Goal: Task Accomplishment & Management: Complete application form

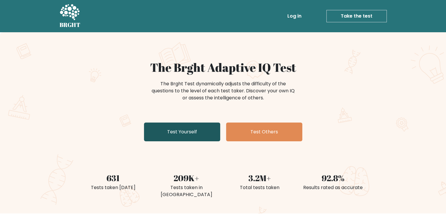
click at [202, 128] on link "Test Yourself" at bounding box center [182, 131] width 76 height 19
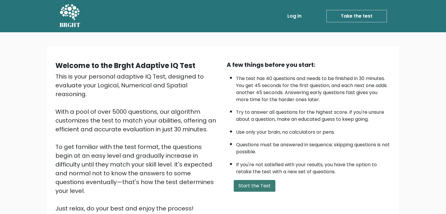
click at [256, 184] on button "Start the Test" at bounding box center [254, 186] width 42 height 12
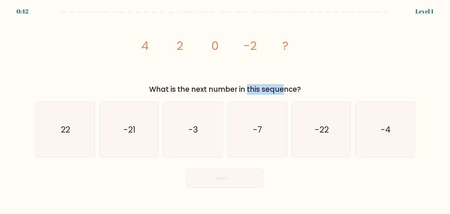
drag, startPoint x: 197, startPoint y: 91, endPoint x: 237, endPoint y: 91, distance: 39.6
click at [237, 91] on div "What is the next number in this sequence?" at bounding box center [225, 89] width 373 height 11
click at [373, 136] on icon "-4" at bounding box center [384, 129] width 55 height 55
click at [225, 110] on input "f. -4" at bounding box center [225, 108] width 0 height 3
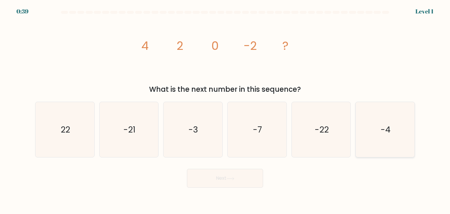
radio input "true"
click at [239, 178] on button "Next" at bounding box center [225, 178] width 76 height 19
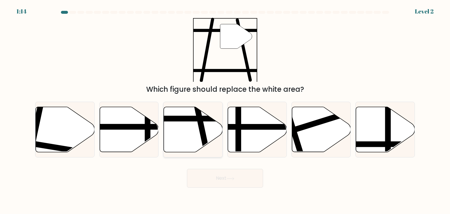
click at [203, 124] on line at bounding box center [207, 154] width 24 height 111
click at [225, 110] on input "c." at bounding box center [225, 108] width 0 height 3
radio input "true"
click at [227, 176] on button "Next" at bounding box center [225, 178] width 76 height 19
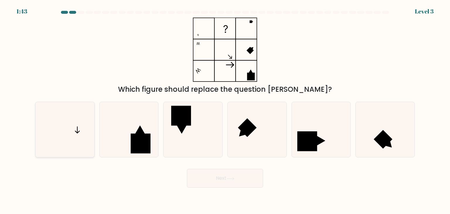
click at [75, 133] on icon at bounding box center [64, 129] width 55 height 55
click at [225, 110] on input "a." at bounding box center [225, 108] width 0 height 3
radio input "true"
click at [207, 180] on button "Next" at bounding box center [225, 178] width 76 height 19
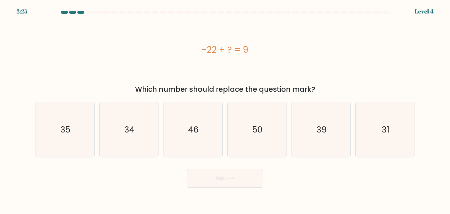
drag, startPoint x: 248, startPoint y: 91, endPoint x: 273, endPoint y: 91, distance: 24.6
click at [273, 91] on div "Which number should replace the question mark?" at bounding box center [225, 89] width 373 height 11
click at [370, 141] on icon "31" at bounding box center [384, 129] width 55 height 55
click at [225, 110] on input "f. 31" at bounding box center [225, 108] width 0 height 3
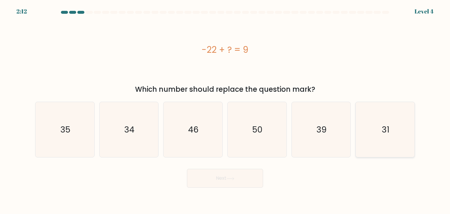
radio input "true"
click at [228, 176] on button "Next" at bounding box center [225, 178] width 76 height 19
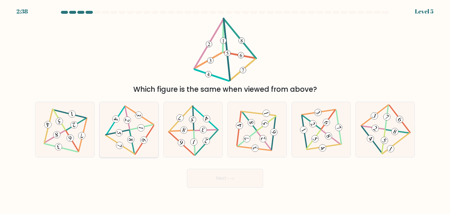
click at [128, 131] on icon at bounding box center [128, 130] width 45 height 44
click at [225, 110] on input "b." at bounding box center [225, 108] width 0 height 3
radio input "true"
click at [218, 184] on button "Next" at bounding box center [225, 178] width 76 height 19
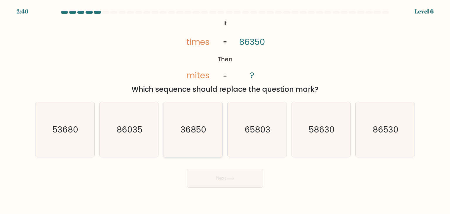
click at [215, 132] on icon "36850" at bounding box center [192, 129] width 55 height 55
click at [225, 110] on input "c. 36850" at bounding box center [225, 108] width 0 height 3
radio input "true"
click at [230, 180] on icon at bounding box center [230, 178] width 8 height 3
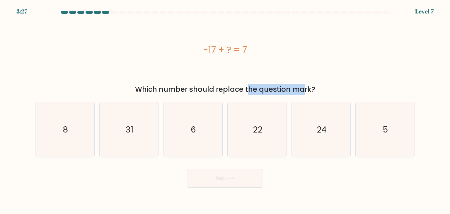
drag, startPoint x: 200, startPoint y: 87, endPoint x: 250, endPoint y: 93, distance: 49.9
click at [250, 93] on div "Which number should replace the question mark?" at bounding box center [225, 89] width 373 height 11
click at [336, 125] on icon "24" at bounding box center [321, 129] width 55 height 55
click at [225, 110] on input "e. 24" at bounding box center [225, 108] width 0 height 3
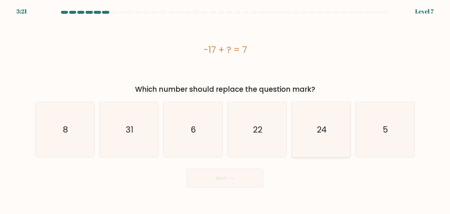
radio input "true"
click at [243, 175] on button "Next" at bounding box center [225, 178] width 76 height 19
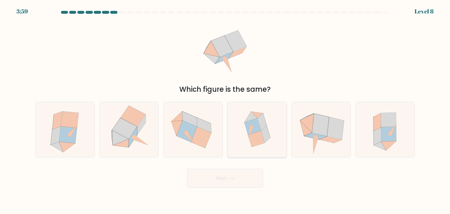
click at [250, 135] on icon at bounding box center [256, 139] width 17 height 16
click at [225, 110] on input "d." at bounding box center [225, 108] width 0 height 3
radio input "true"
click at [238, 177] on button "Next" at bounding box center [225, 178] width 76 height 19
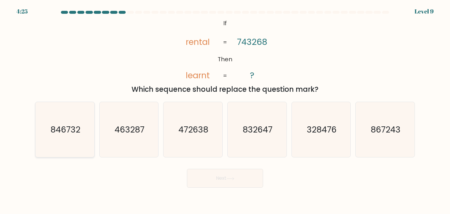
click at [51, 129] on text "846732" at bounding box center [65, 130] width 30 height 12
click at [225, 110] on input "a. 846732" at bounding box center [225, 108] width 0 height 3
radio input "true"
click at [204, 175] on button "Next" at bounding box center [225, 178] width 76 height 19
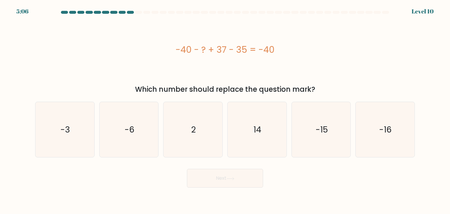
click at [311, 56] on div "-40 - ? + 37 - 35 = -40" at bounding box center [225, 49] width 380 height 13
click at [209, 118] on icon "2" at bounding box center [192, 129] width 55 height 55
click at [225, 110] on input "c. 2" at bounding box center [225, 108] width 0 height 3
radio input "true"
click at [221, 174] on button "Next" at bounding box center [225, 178] width 76 height 19
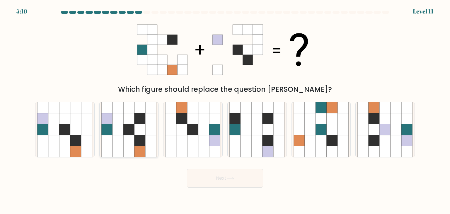
click at [145, 142] on icon at bounding box center [139, 140] width 11 height 11
click at [225, 110] on input "b." at bounding box center [225, 108] width 0 height 3
radio input "true"
click at [234, 177] on icon at bounding box center [230, 178] width 7 height 3
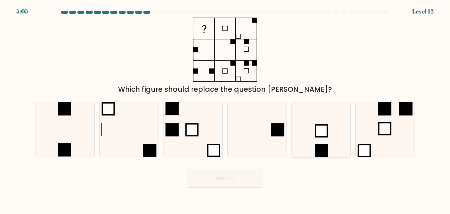
click at [294, 139] on icon at bounding box center [321, 129] width 55 height 55
click at [225, 110] on input "e." at bounding box center [225, 108] width 0 height 3
radio input "true"
click at [226, 182] on button "Next" at bounding box center [225, 178] width 76 height 19
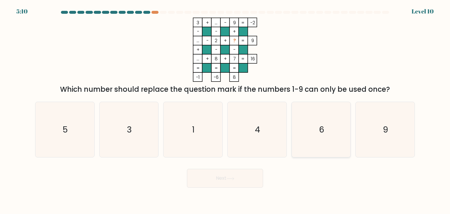
click at [302, 143] on icon "6" at bounding box center [321, 129] width 55 height 55
click at [225, 110] on input "e. 6" at bounding box center [225, 108] width 0 height 3
radio input "true"
click at [234, 177] on icon at bounding box center [230, 178] width 8 height 3
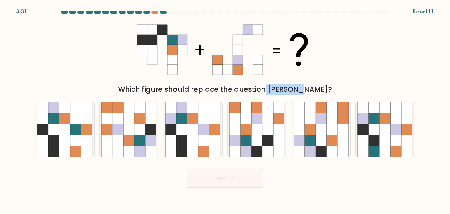
drag, startPoint x: 237, startPoint y: 87, endPoint x: 267, endPoint y: 91, distance: 30.7
click at [267, 91] on div "Which figure should replace the question mark?" at bounding box center [225, 89] width 373 height 11
click at [260, 129] on icon at bounding box center [257, 129] width 11 height 11
click at [225, 110] on input "d." at bounding box center [225, 108] width 0 height 3
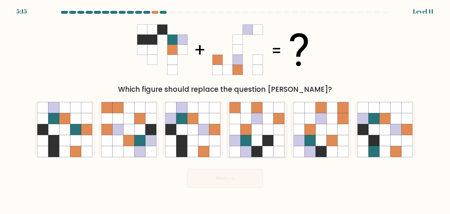
radio input "true"
click at [239, 175] on button "Next" at bounding box center [225, 178] width 76 height 19
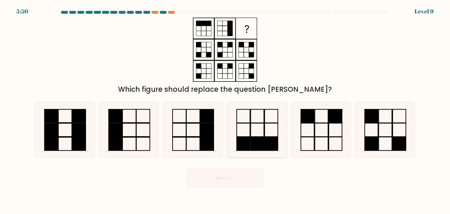
click at [255, 114] on icon at bounding box center [256, 129] width 55 height 55
click at [225, 110] on input "d." at bounding box center [225, 108] width 0 height 3
radio input "true"
click at [225, 183] on button "Next" at bounding box center [225, 178] width 76 height 19
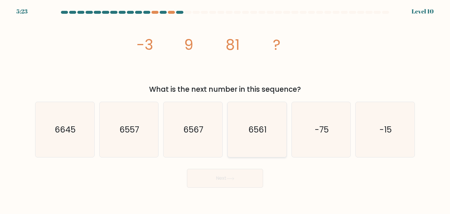
click at [257, 137] on icon "6561" at bounding box center [256, 129] width 55 height 55
click at [225, 110] on input "d. 6561" at bounding box center [225, 108] width 0 height 3
radio input "true"
click at [248, 175] on button "Next" at bounding box center [225, 178] width 76 height 19
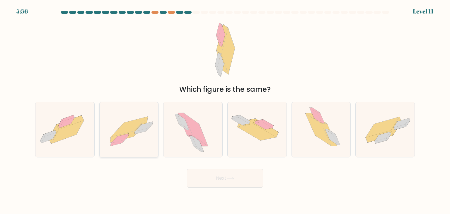
click at [135, 146] on icon at bounding box center [129, 129] width 59 height 42
click at [225, 110] on input "b." at bounding box center [225, 108] width 0 height 3
radio input "true"
click at [208, 171] on button "Next" at bounding box center [225, 178] width 76 height 19
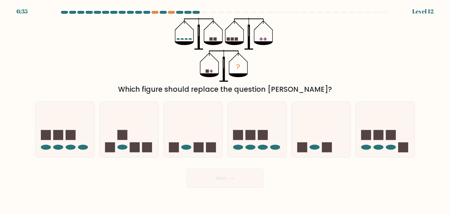
drag, startPoint x: 231, startPoint y: 85, endPoint x: 293, endPoint y: 93, distance: 62.2
click at [293, 93] on div "Which figure should replace the question mark?" at bounding box center [225, 89] width 373 height 11
click at [330, 79] on div "? Which figure should replace the question mark?" at bounding box center [225, 56] width 387 height 77
click at [313, 125] on icon at bounding box center [321, 129] width 59 height 49
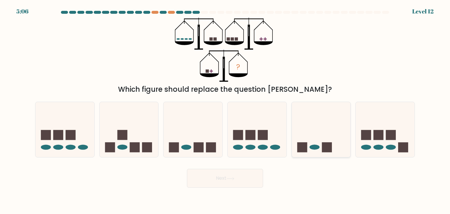
click at [225, 110] on input "e." at bounding box center [225, 108] width 0 height 3
radio input "true"
click at [220, 182] on button "Next" at bounding box center [225, 178] width 76 height 19
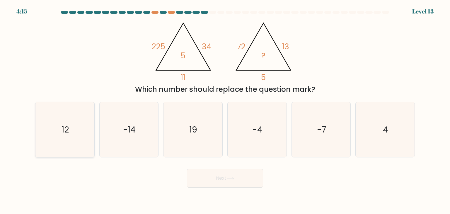
click at [86, 139] on icon "12" at bounding box center [64, 129] width 55 height 55
click at [225, 110] on input "a. 12" at bounding box center [225, 108] width 0 height 3
radio input "true"
click at [213, 183] on button "Next" at bounding box center [225, 178] width 76 height 19
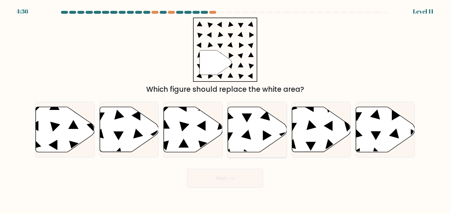
click at [257, 125] on icon at bounding box center [257, 129] width 59 height 45
click at [225, 110] on input "d." at bounding box center [225, 108] width 0 height 3
radio input "true"
click at [248, 175] on button "Next" at bounding box center [225, 178] width 76 height 19
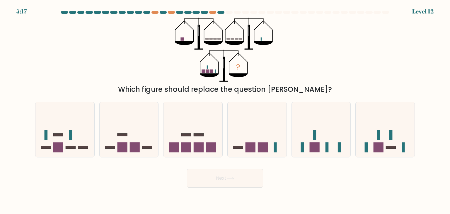
click at [300, 69] on div "? Which figure should replace the question mark?" at bounding box center [225, 56] width 387 height 77
click at [119, 137] on icon at bounding box center [129, 129] width 59 height 49
click at [225, 110] on input "b." at bounding box center [225, 108] width 0 height 3
radio input "true"
click at [71, 124] on icon at bounding box center [64, 129] width 59 height 49
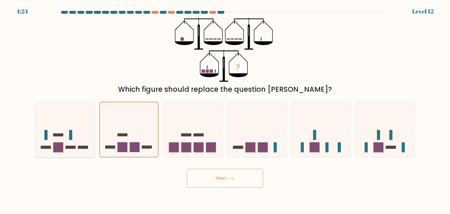
click at [225, 110] on input "a." at bounding box center [225, 108] width 0 height 3
radio input "true"
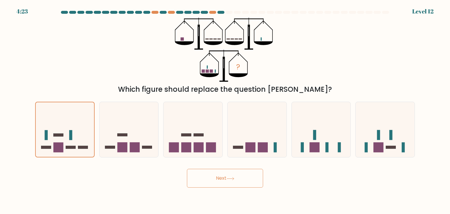
click at [242, 179] on button "Next" at bounding box center [225, 178] width 76 height 19
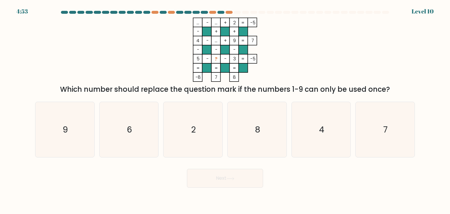
click at [415, 122] on div "f. 7" at bounding box center [385, 130] width 64 height 56
click at [389, 126] on icon "7" at bounding box center [384, 129] width 55 height 55
click at [225, 110] on input "f. 7" at bounding box center [225, 108] width 0 height 3
radio input "true"
click at [252, 175] on button "Next" at bounding box center [225, 178] width 76 height 19
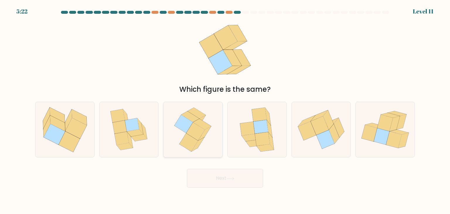
click at [209, 132] on icon at bounding box center [192, 129] width 45 height 55
click at [225, 110] on input "c." at bounding box center [225, 108] width 0 height 3
radio input "true"
click at [227, 175] on button "Next" at bounding box center [225, 178] width 76 height 19
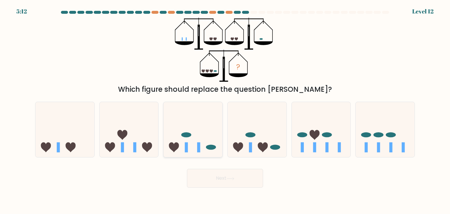
click at [210, 126] on icon at bounding box center [192, 129] width 59 height 49
click at [225, 110] on input "c." at bounding box center [225, 108] width 0 height 3
radio input "true"
click at [218, 184] on button "Next" at bounding box center [225, 178] width 76 height 19
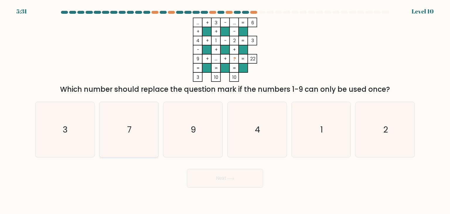
click at [129, 132] on text "7" at bounding box center [129, 130] width 4 height 12
click at [225, 110] on input "b. 7" at bounding box center [225, 108] width 0 height 3
radio input "true"
click at [225, 179] on button "Next" at bounding box center [225, 178] width 76 height 19
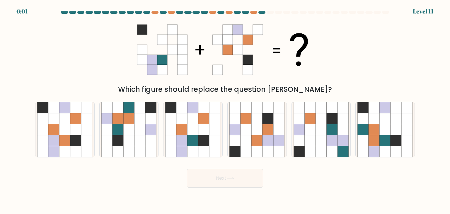
click at [96, 119] on div "a." at bounding box center [65, 130] width 64 height 56
click at [82, 123] on icon at bounding box center [86, 118] width 11 height 11
click at [225, 110] on input "a." at bounding box center [225, 108] width 0 height 3
radio input "true"
click at [195, 186] on button "Next" at bounding box center [225, 178] width 76 height 19
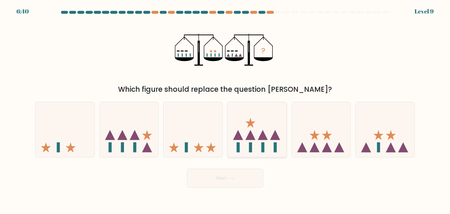
click at [279, 113] on icon at bounding box center [257, 129] width 59 height 49
click at [225, 110] on input "d." at bounding box center [225, 108] width 0 height 3
radio input "true"
click at [231, 187] on button "Next" at bounding box center [225, 178] width 76 height 19
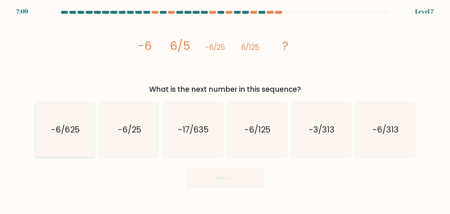
click at [66, 133] on text "-6/625" at bounding box center [65, 130] width 29 height 12
click at [225, 110] on input "a. -6/625" at bounding box center [225, 108] width 0 height 3
radio input "true"
click at [211, 180] on button "Next" at bounding box center [225, 178] width 76 height 19
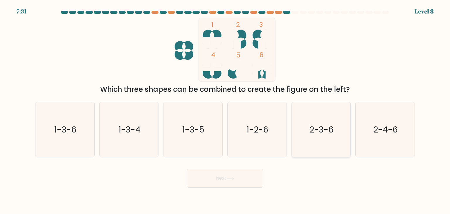
click at [319, 112] on icon "2-3-6" at bounding box center [321, 129] width 55 height 55
click at [225, 110] on input "e. 2-3-6" at bounding box center [225, 108] width 0 height 3
radio input "true"
click at [251, 176] on button "Next" at bounding box center [225, 178] width 76 height 19
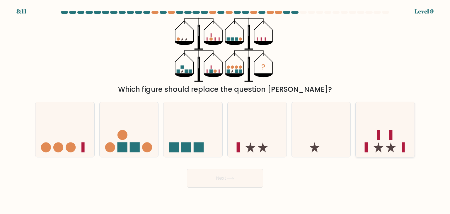
click at [383, 135] on icon at bounding box center [385, 129] width 59 height 49
click at [225, 110] on input "f." at bounding box center [225, 108] width 0 height 3
radio input "true"
click at [243, 176] on button "Next" at bounding box center [225, 178] width 76 height 19
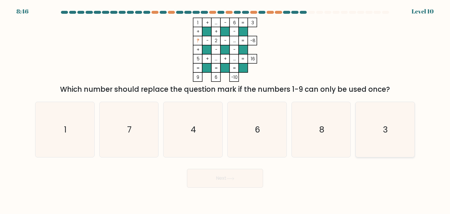
click at [383, 139] on icon "3" at bounding box center [384, 129] width 55 height 55
click at [225, 110] on input "f. 3" at bounding box center [225, 108] width 0 height 3
radio input "true"
click at [220, 188] on body "8:44 Level 10" at bounding box center [225, 107] width 450 height 214
click at [215, 175] on button "Next" at bounding box center [225, 178] width 76 height 19
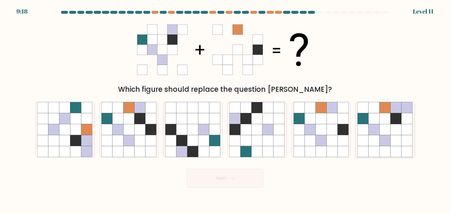
click at [376, 137] on icon at bounding box center [374, 140] width 11 height 11
click at [225, 110] on input "f." at bounding box center [225, 108] width 0 height 3
radio input "true"
click at [329, 129] on icon at bounding box center [332, 129] width 11 height 11
click at [225, 110] on input "e." at bounding box center [225, 108] width 0 height 3
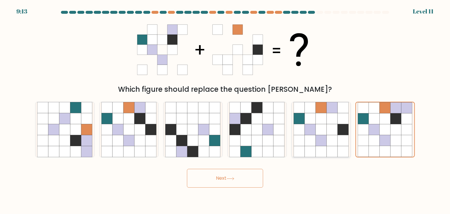
radio input "true"
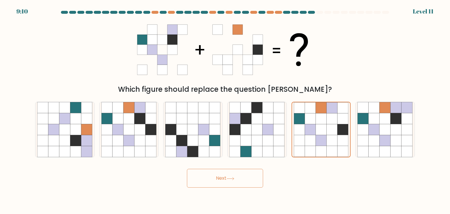
click at [240, 176] on button "Next" at bounding box center [225, 178] width 76 height 19
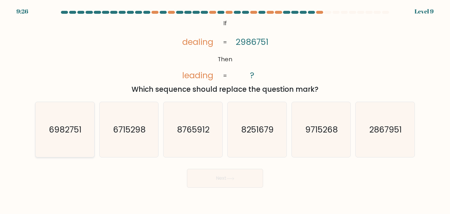
click at [53, 130] on text "6982751" at bounding box center [65, 130] width 33 height 12
click at [225, 110] on input "a. 6982751" at bounding box center [225, 108] width 0 height 3
radio input "true"
click at [225, 178] on button "Next" at bounding box center [225, 178] width 76 height 19
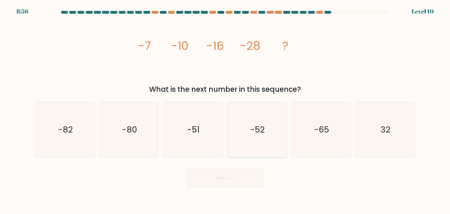
click at [236, 149] on icon "-52" at bounding box center [256, 129] width 55 height 55
click at [225, 110] on input "d. -52" at bounding box center [225, 108] width 0 height 3
radio input "true"
click at [238, 183] on button "Next" at bounding box center [225, 178] width 76 height 19
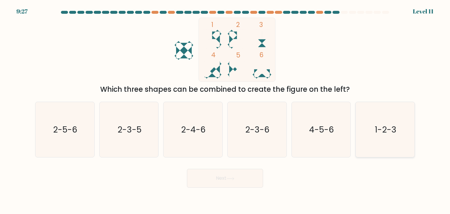
click at [373, 136] on icon "1-2-3" at bounding box center [384, 129] width 55 height 55
click at [225, 110] on input "f. 1-2-3" at bounding box center [225, 108] width 0 height 3
radio input "true"
click at [229, 182] on button "Next" at bounding box center [225, 178] width 76 height 19
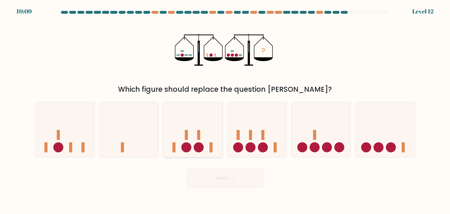
click at [199, 134] on rect at bounding box center [198, 135] width 3 height 10
click at [225, 110] on input "c." at bounding box center [225, 108] width 0 height 3
radio input "true"
click at [216, 168] on div "Next" at bounding box center [225, 175] width 387 height 23
click at [217, 177] on button "Next" at bounding box center [225, 178] width 76 height 19
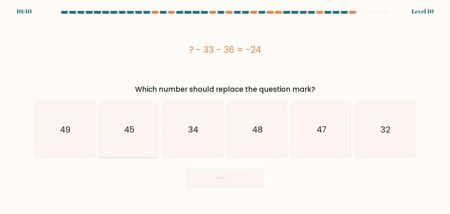
click at [141, 130] on icon "45" at bounding box center [128, 129] width 55 height 55
click at [225, 110] on input "b. 45" at bounding box center [225, 108] width 0 height 3
radio input "true"
click at [229, 183] on button "Next" at bounding box center [225, 178] width 76 height 19
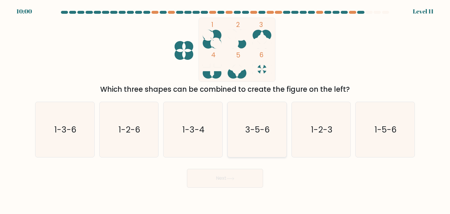
click at [260, 115] on icon "3-5-6" at bounding box center [256, 129] width 55 height 55
click at [225, 110] on input "d. 3-5-6" at bounding box center [225, 108] width 0 height 3
radio input "true"
click at [250, 178] on button "Next" at bounding box center [225, 178] width 76 height 19
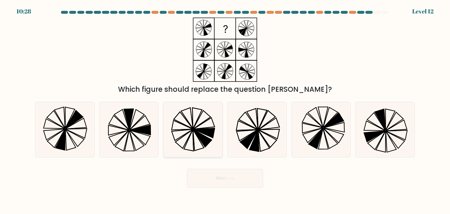
click at [213, 137] on icon at bounding box center [204, 133] width 21 height 10
click at [225, 110] on input "c." at bounding box center [225, 108] width 0 height 3
radio input "true"
click at [234, 183] on button "Next" at bounding box center [225, 178] width 76 height 19
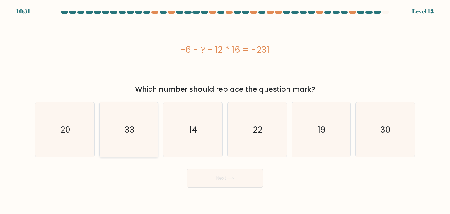
click at [137, 131] on icon "33" at bounding box center [128, 129] width 55 height 55
click at [225, 110] on input "b. 33" at bounding box center [225, 108] width 0 height 3
radio input "true"
click at [238, 178] on button "Next" at bounding box center [225, 178] width 76 height 19
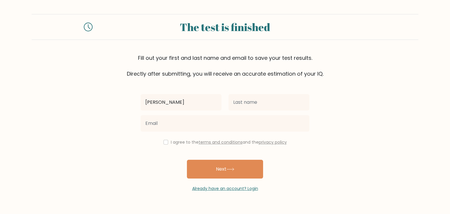
type input "[PERSON_NAME]"
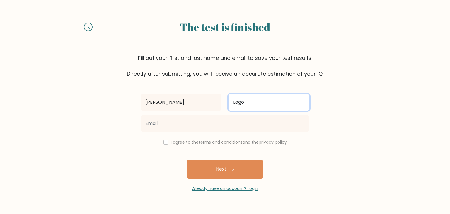
type input "Logo"
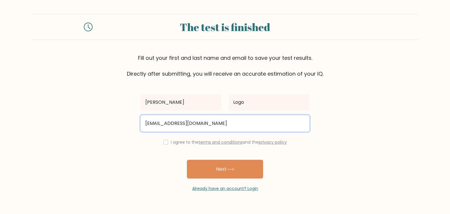
type input "[EMAIL_ADDRESS][DOMAIN_NAME]"
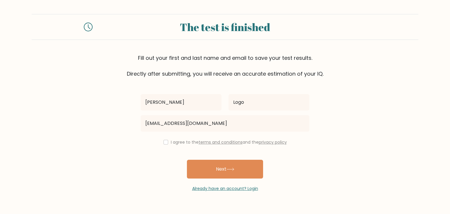
click at [171, 141] on label "I agree to the terms and conditions and the privacy policy" at bounding box center [229, 142] width 116 height 6
click at [163, 141] on input "checkbox" at bounding box center [165, 142] width 5 height 5
checkbox input "true"
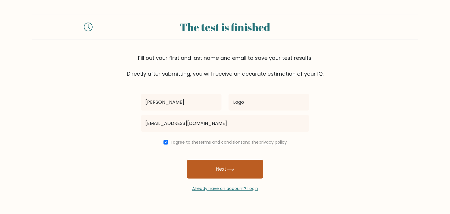
click at [206, 170] on button "Next" at bounding box center [225, 169] width 76 height 19
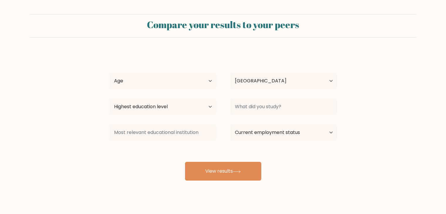
select select "PH"
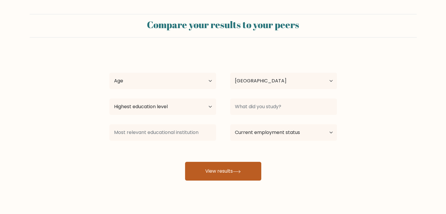
click at [236, 169] on button "View results" at bounding box center [223, 171] width 76 height 19
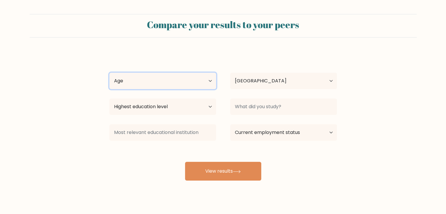
click at [200, 86] on select "Age Under [DEMOGRAPHIC_DATA] [DEMOGRAPHIC_DATA] [DEMOGRAPHIC_DATA] [DEMOGRAPHIC…" at bounding box center [162, 81] width 107 height 16
select select "18_24"
click at [109, 73] on select "Age Under 18 years old 18-24 years old 25-34 years old 35-44 years old 45-54 ye…" at bounding box center [162, 81] width 107 height 16
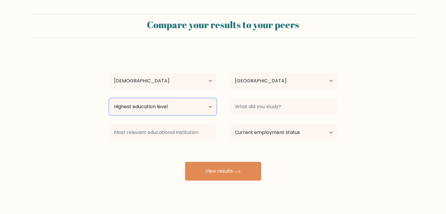
click at [184, 103] on select "Highest education level No schooling Primary Lower Secondary Upper Secondary Oc…" at bounding box center [162, 106] width 107 height 16
select select "bachelors_degree"
click at [109, 98] on select "Highest education level No schooling Primary Lower Secondary Upper Secondary Oc…" at bounding box center [162, 106] width 107 height 16
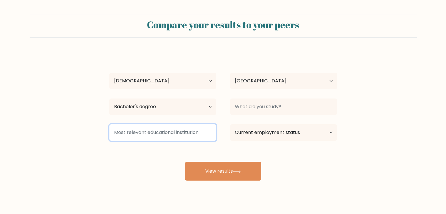
click at [180, 133] on input at bounding box center [162, 132] width 107 height 16
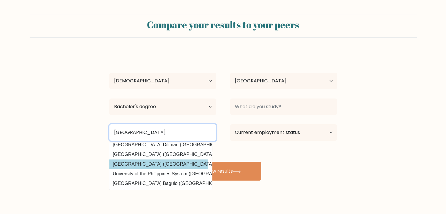
scroll to position [57, 2]
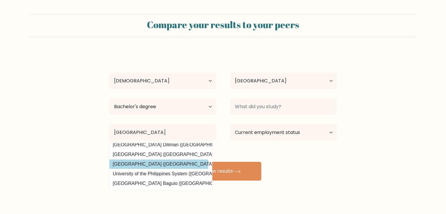
click at [184, 171] on option "University of the Philippines System (Philippines)" at bounding box center [158, 173] width 100 height 9
type input "University of the Philippines System"
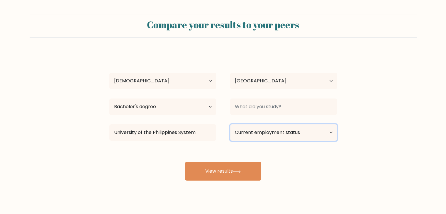
click at [270, 132] on select "Current employment status Employed Student Retired Other / prefer not to answer" at bounding box center [283, 132] width 107 height 16
click at [230, 124] on select "Current employment status Employed Student Retired Other / prefer not to answer" at bounding box center [283, 132] width 107 height 16
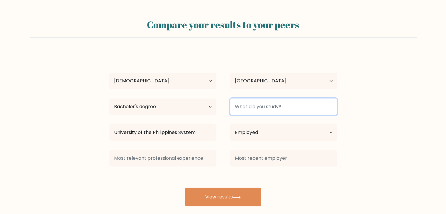
click at [266, 105] on input at bounding box center [283, 106] width 107 height 16
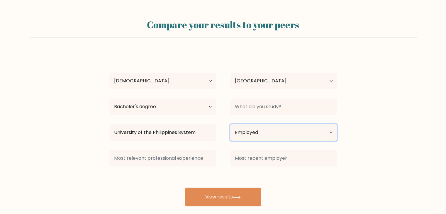
click at [271, 127] on select "Current employment status Employed Student Retired Other / prefer not to answer" at bounding box center [283, 132] width 107 height 16
select select "other"
click at [230, 124] on select "Current employment status Employed Student Retired Other / prefer not to answer" at bounding box center [283, 132] width 107 height 16
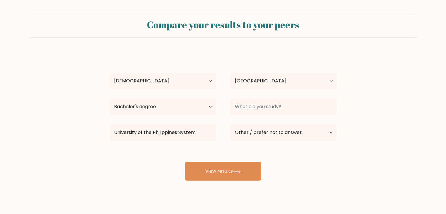
click at [273, 95] on div "Ayessa Louise Logo Age Under 18 years old 18-24 years old 25-34 years old 35-44…" at bounding box center [223, 116] width 234 height 129
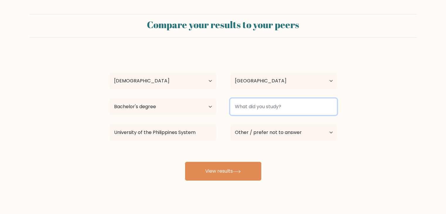
click at [261, 109] on input at bounding box center [283, 106] width 107 height 16
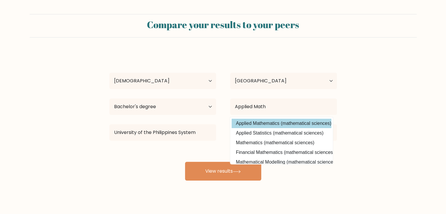
click at [264, 122] on option "Applied Mathematics (mathematical sciences)" at bounding box center [281, 123] width 100 height 9
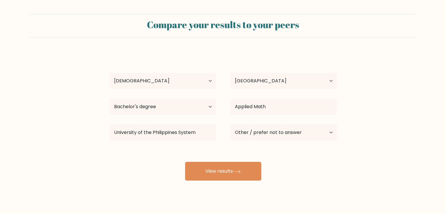
type input "Applied Mathematics"
click at [259, 86] on select "Country Afghanistan Albania Algeria American Samoa Andorra Angola Anguilla Anta…" at bounding box center [283, 81] width 107 height 16
click at [251, 80] on select "Country Afghanistan Albania Algeria American Samoa Andorra Angola Anguilla Anta…" at bounding box center [283, 81] width 107 height 16
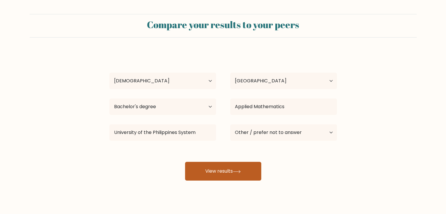
click at [228, 170] on button "View results" at bounding box center [223, 171] width 76 height 19
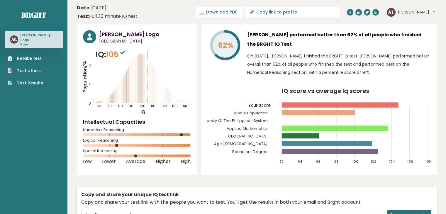
drag, startPoint x: 291, startPoint y: 33, endPoint x: 321, endPoint y: 43, distance: 31.8
click at [321, 43] on h3 "Ayessa Louise Logo performed better than 62% of all people who finished the BRG…" at bounding box center [338, 39] width 183 height 19
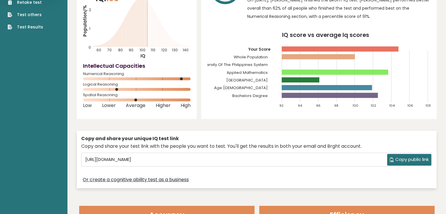
scroll to position [62, 0]
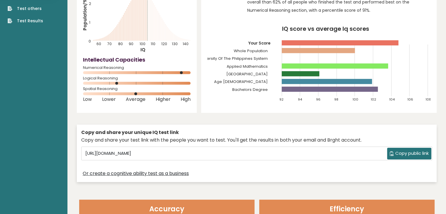
click at [392, 150] on button "Copy public link" at bounding box center [409, 154] width 44 height 12
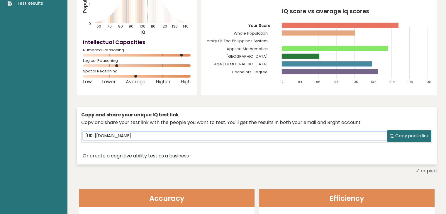
scroll to position [0, 0]
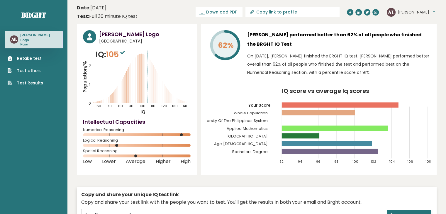
click at [33, 82] on link "Test Results" at bounding box center [25, 83] width 35 height 6
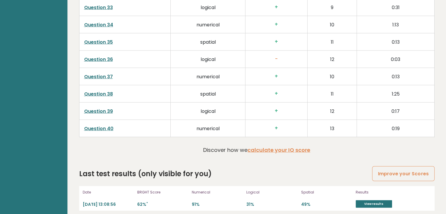
scroll to position [1530, 0]
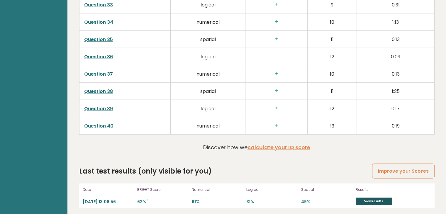
click at [366, 200] on link "View results" at bounding box center [373, 201] width 36 height 8
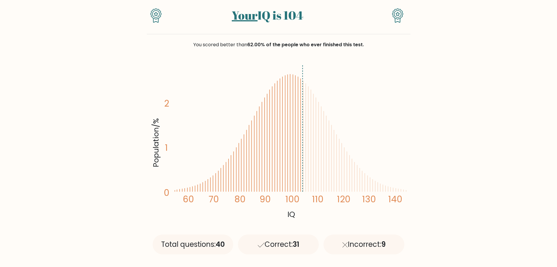
scroll to position [52, 0]
drag, startPoint x: 444, startPoint y: 1, endPoint x: 403, endPoint y: 142, distance: 147.0
click at [403, 142] on icon "Population/% IQ 0 1 2 60 70 80 90 100 110 120 130 140" at bounding box center [278, 142] width 257 height 158
